Goal: Task Accomplishment & Management: Manage account settings

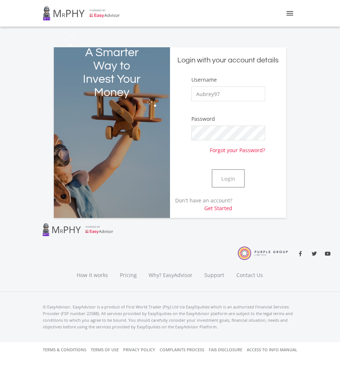
type input "Aubrey97"
click at [212, 169] on button "Login" at bounding box center [228, 178] width 33 height 18
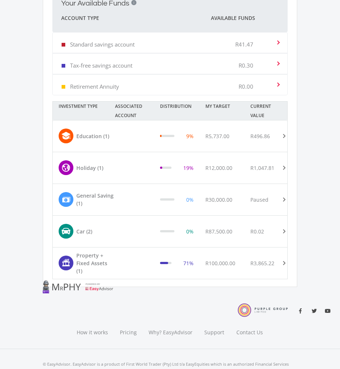
scroll to position [324, 0]
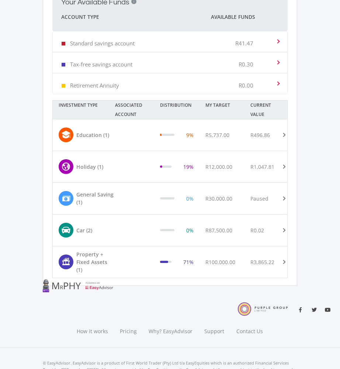
click at [228, 132] on span "R5,737.00" at bounding box center [218, 134] width 24 height 7
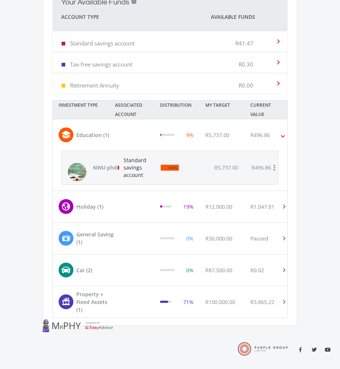
click at [251, 202] on div "R1,047.81" at bounding box center [267, 206] width 45 height 15
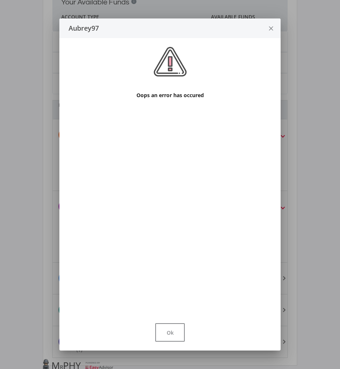
scroll to position [0, 0]
click at [168, 340] on button "Ok" at bounding box center [170, 332] width 30 height 18
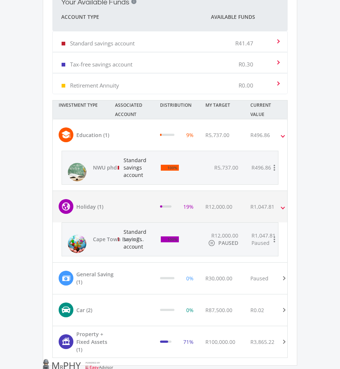
scroll to position [448, 0]
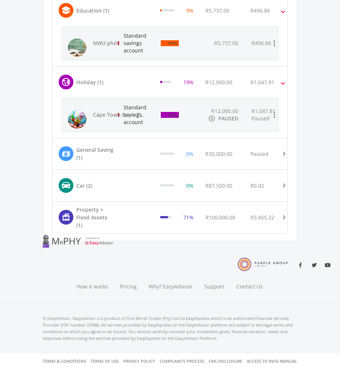
click at [260, 186] on div "R0.02" at bounding box center [258, 186] width 14 height 8
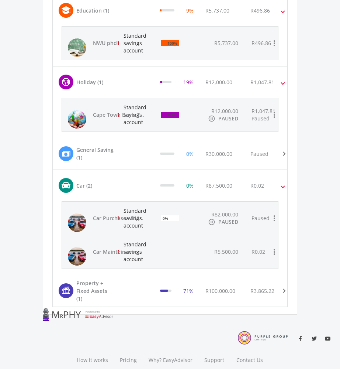
click at [260, 185] on div "R0.02" at bounding box center [258, 186] width 14 height 8
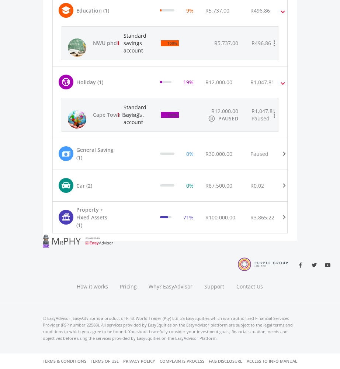
click at [268, 150] on div "Paused" at bounding box center [260, 154] width 18 height 8
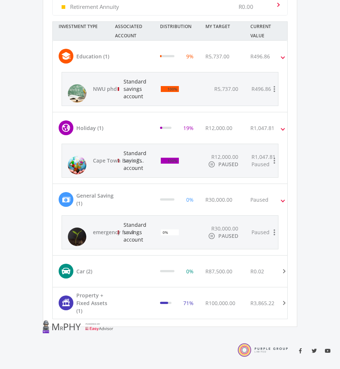
scroll to position [402, 0]
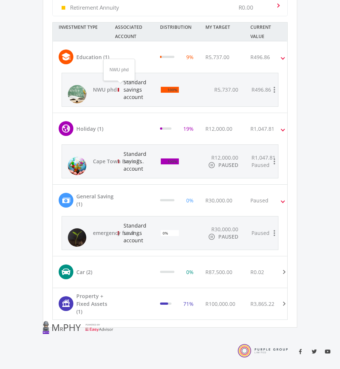
click at [109, 90] on span "NWU phd" at bounding box center [119, 89] width 52 height 7
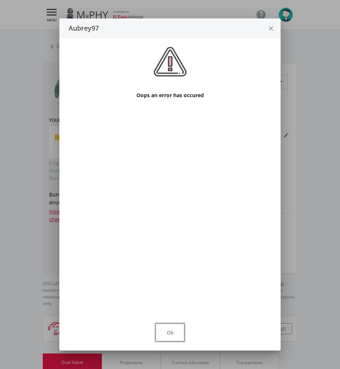
click at [175, 324] on button "Ok" at bounding box center [170, 332] width 30 height 18
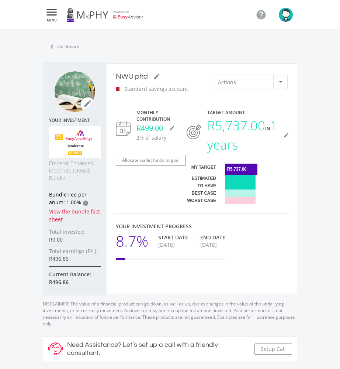
click at [55, 14] on icon "" at bounding box center [51, 12] width 13 height 9
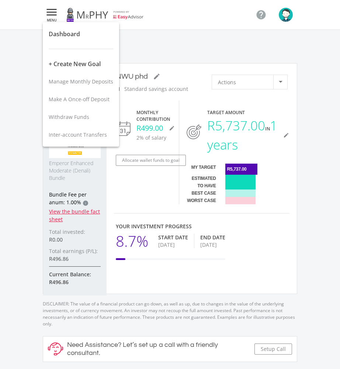
click at [84, 82] on span "Manage Monthly Deposits" at bounding box center [81, 81] width 65 height 7
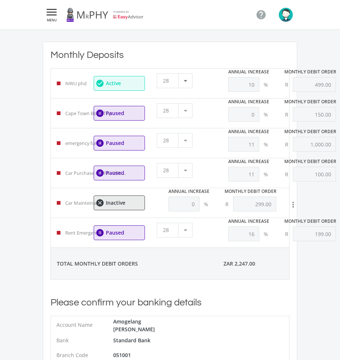
click at [184, 83] on div at bounding box center [185, 81] width 14 height 14
click at [175, 77] on span "1" at bounding box center [176, 79] width 26 height 10
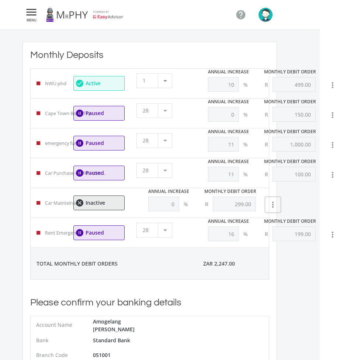
click at [274, 203] on icon "more_vert" at bounding box center [273, 204] width 9 height 9
click at [285, 224] on button "View Goal" at bounding box center [286, 224] width 41 height 18
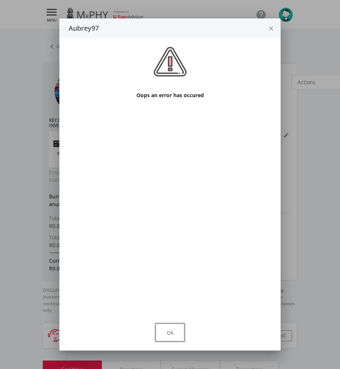
click at [171, 336] on button "Ok" at bounding box center [170, 332] width 30 height 18
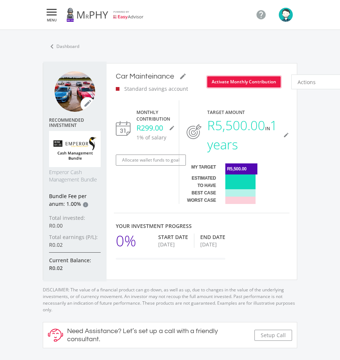
click at [244, 82] on button "Activate Monthly Contribution" at bounding box center [243, 81] width 73 height 11
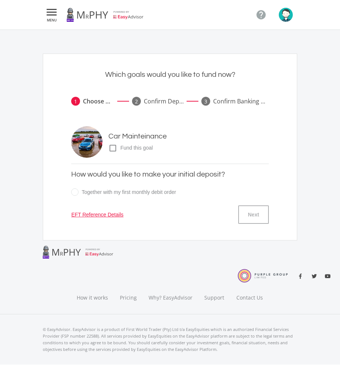
click at [146, 147] on span "Fund this goal" at bounding box center [141, 148] width 49 height 8
click at [101, 145] on input "check_box_outline_blank check_box Fund this goal" at bounding box center [101, 145] width 0 height 0
click at [246, 213] on button "Next" at bounding box center [253, 214] width 30 height 18
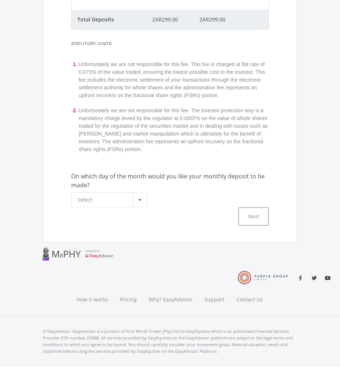
scroll to position [231, 0]
click at [131, 203] on div "Select" at bounding box center [105, 199] width 55 height 14
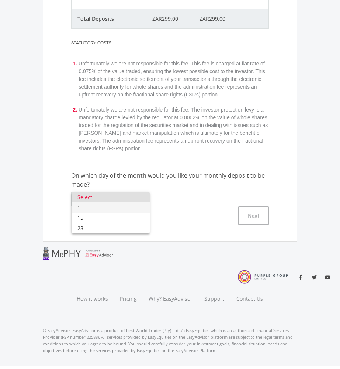
click at [123, 205] on span "1" at bounding box center [111, 207] width 66 height 10
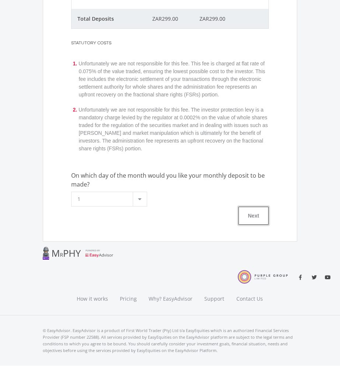
click at [250, 215] on button "Next" at bounding box center [253, 215] width 30 height 18
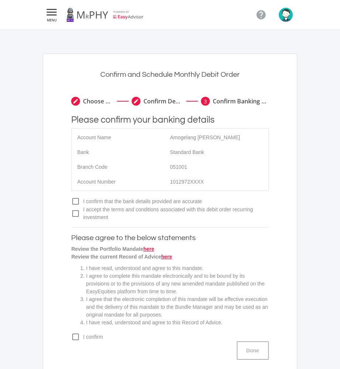
click at [212, 209] on span "I accept the terms and conditions associated with this debit order recurring in…" at bounding box center [174, 214] width 189 height 16
click at [64, 207] on input "check_box_outline_blank check_box I accept the terms and conditions associated …" at bounding box center [64, 207] width 0 height 0
click at [182, 201] on span "I confirm that the bank details provided are accurate" at bounding box center [174, 201] width 189 height 8
click at [64, 198] on input "check_box_outline_blank check_box I confirm that the bank details provided are …" at bounding box center [64, 198] width 0 height 0
click at [85, 335] on span "I confirm" at bounding box center [174, 337] width 189 height 8
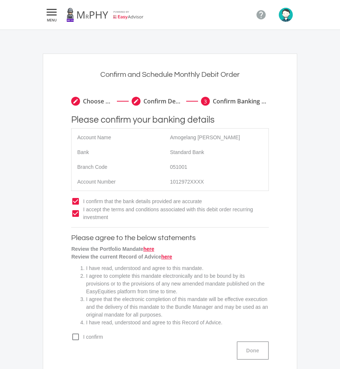
click at [64, 334] on input "check_box_outline_blank check_box I confirm" at bounding box center [64, 334] width 0 height 0
click at [252, 353] on button "Done" at bounding box center [253, 350] width 32 height 18
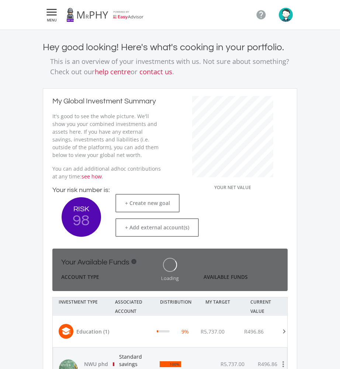
scroll to position [140, 125]
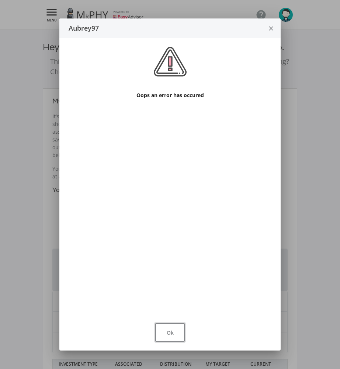
click at [168, 329] on button "Ok" at bounding box center [170, 332] width 30 height 18
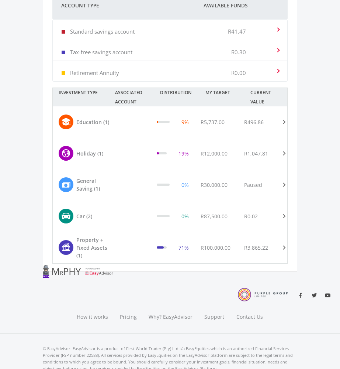
scroll to position [274, 0]
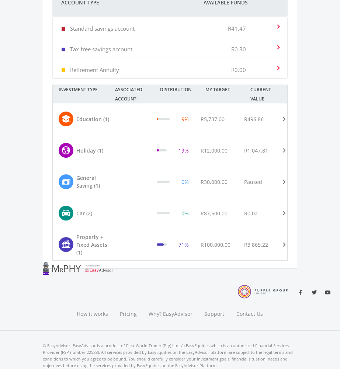
click at [199, 244] on div "R100,000.00" at bounding box center [217, 244] width 44 height 23
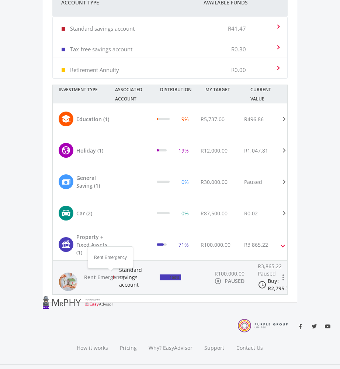
click at [130, 276] on span "Rent Emergency" at bounding box center [110, 277] width 52 height 7
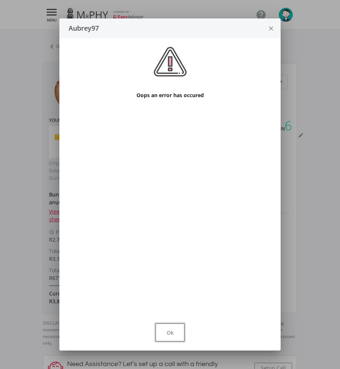
click at [172, 327] on button "Ok" at bounding box center [170, 332] width 30 height 18
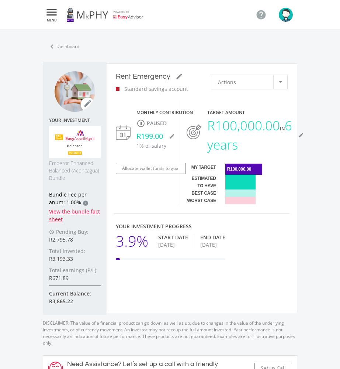
click at [48, 14] on icon "" at bounding box center [51, 12] width 13 height 9
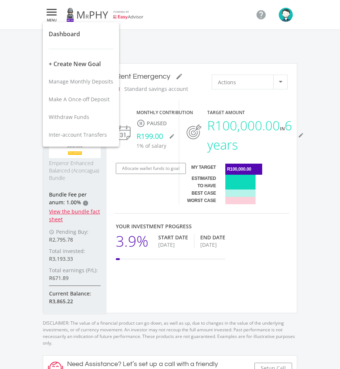
click at [75, 77] on button "Manage Monthly Deposits" at bounding box center [81, 82] width 76 height 18
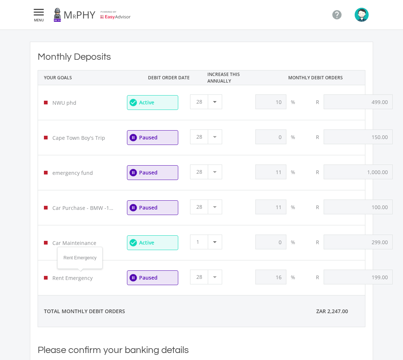
click at [80, 279] on p "Rent Emergency" at bounding box center [83, 278] width 63 height 8
click at [75, 15] on link at bounding box center [93, 14] width 78 height 21
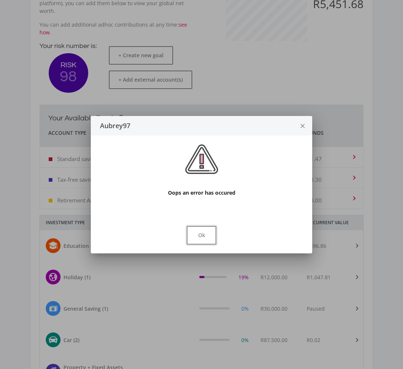
click at [208, 242] on button "Ok" at bounding box center [202, 235] width 30 height 18
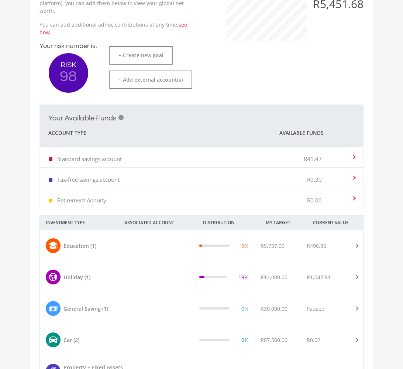
scroll to position [217, 0]
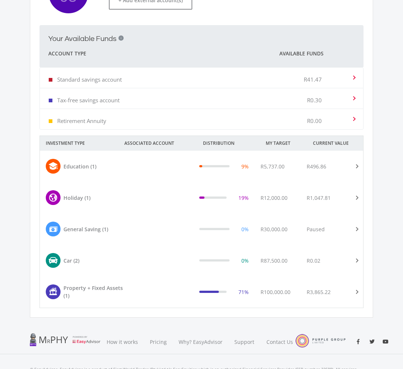
click at [128, 286] on div "Property + Fixed Assets (1)" at bounding box center [86, 292] width 92 height 16
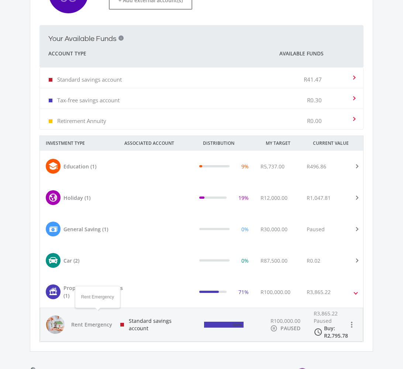
click at [99, 321] on span "Rent Emergency" at bounding box center [97, 324] width 52 height 7
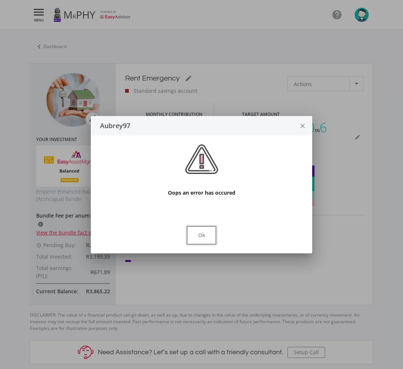
click at [192, 229] on button "Ok" at bounding box center [202, 235] width 30 height 18
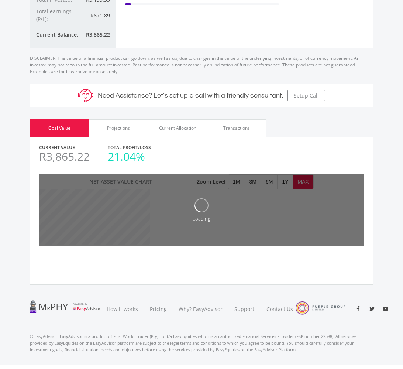
scroll to position [256, 0]
